Goal: Task Accomplishment & Management: Complete application form

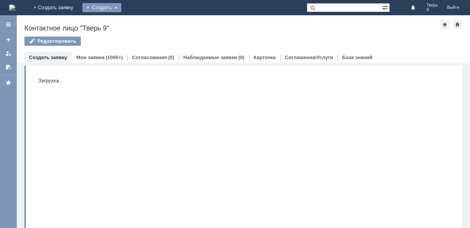
click at [121, 7] on div "Создать" at bounding box center [101, 7] width 39 height 9
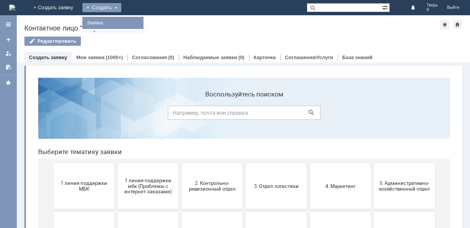
click at [142, 21] on link "Заявка" at bounding box center [113, 22] width 58 height 9
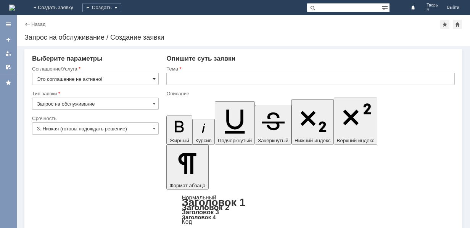
click at [154, 81] on span at bounding box center [154, 79] width 3 height 6
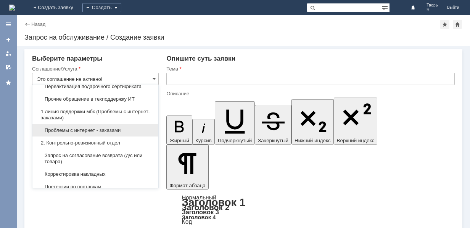
scroll to position [76, 0]
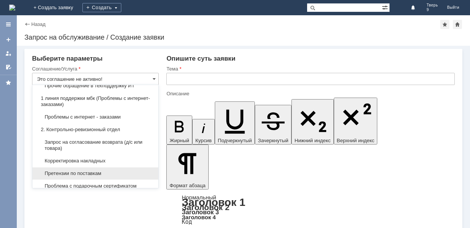
click at [120, 172] on span "Претензии по поставкам" at bounding box center [95, 174] width 117 height 6
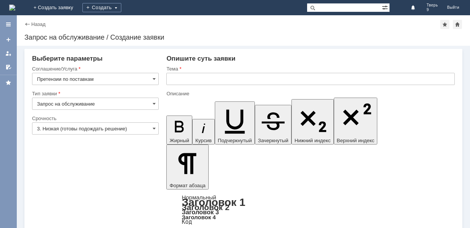
type input "Претензии по поставкам"
click at [179, 80] on input "text" at bounding box center [310, 79] width 289 height 12
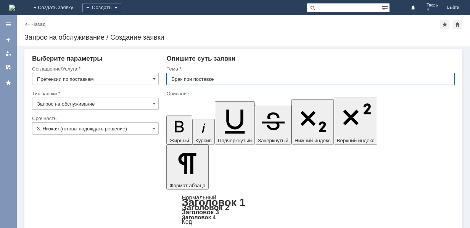
type input "Брак при поставке"
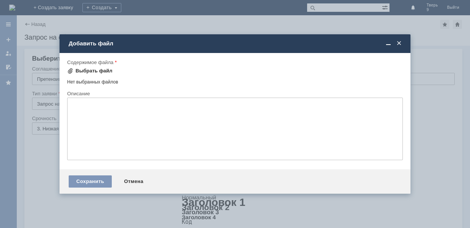
click at [102, 68] on div "Выбрать файл" at bounding box center [94, 71] width 37 height 6
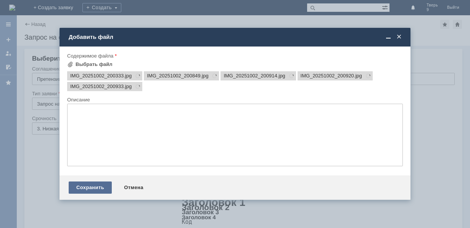
click at [97, 186] on div "Сохранить" at bounding box center [90, 188] width 43 height 12
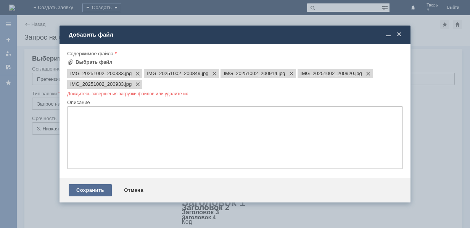
scroll to position [0, 0]
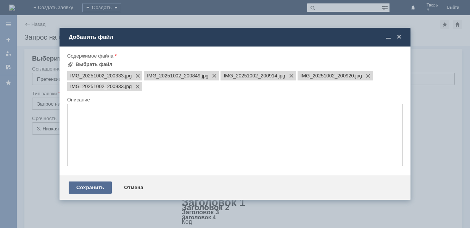
click at [97, 185] on div "Сохранить" at bounding box center [90, 188] width 43 height 12
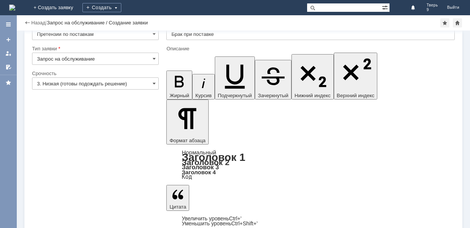
scroll to position [34, 0]
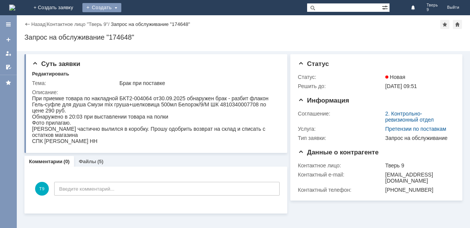
click at [121, 7] on div "Создать" at bounding box center [101, 7] width 39 height 9
click at [142, 25] on link "Заявка" at bounding box center [113, 22] width 58 height 9
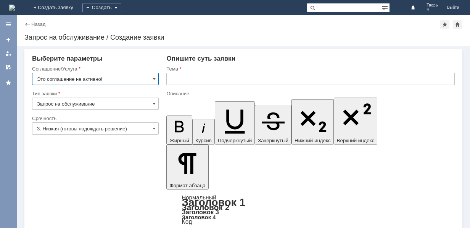
click at [156, 77] on input "Это соглашение не активно!" at bounding box center [95, 79] width 127 height 12
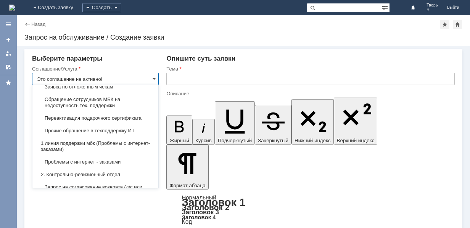
scroll to position [38, 0]
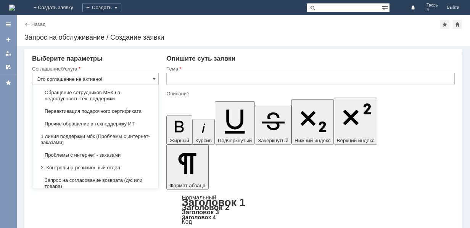
click at [122, 179] on span "Запрос на согласование возврата (д/с или товара)" at bounding box center [95, 184] width 117 height 12
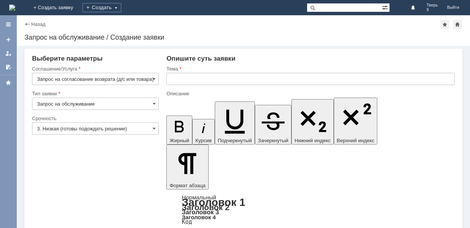
type input "Запрос на согласование возврата (д/с или товара)"
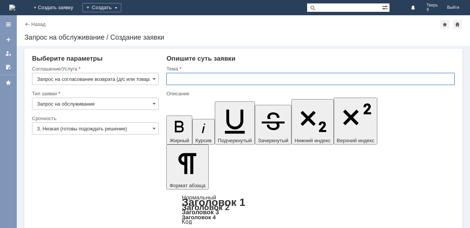
click at [178, 80] on input "text" at bounding box center [310, 79] width 289 height 12
type input "Некачественный товар"
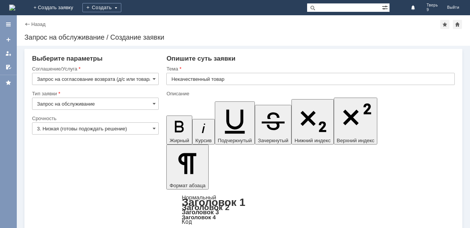
scroll to position [413, 3]
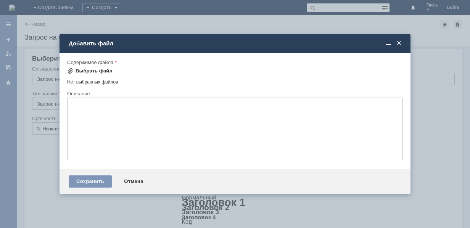
click at [82, 70] on div "Выбрать файл" at bounding box center [94, 71] width 37 height 6
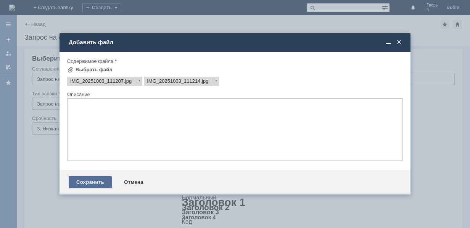
scroll to position [0, 0]
click at [105, 180] on div "Сохранить" at bounding box center [90, 182] width 43 height 12
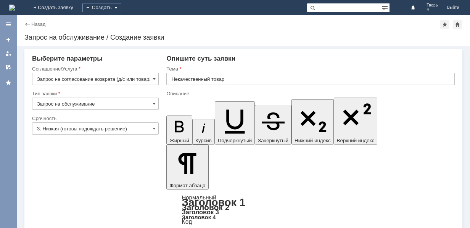
scroll to position [23, 0]
